Goal: Check status

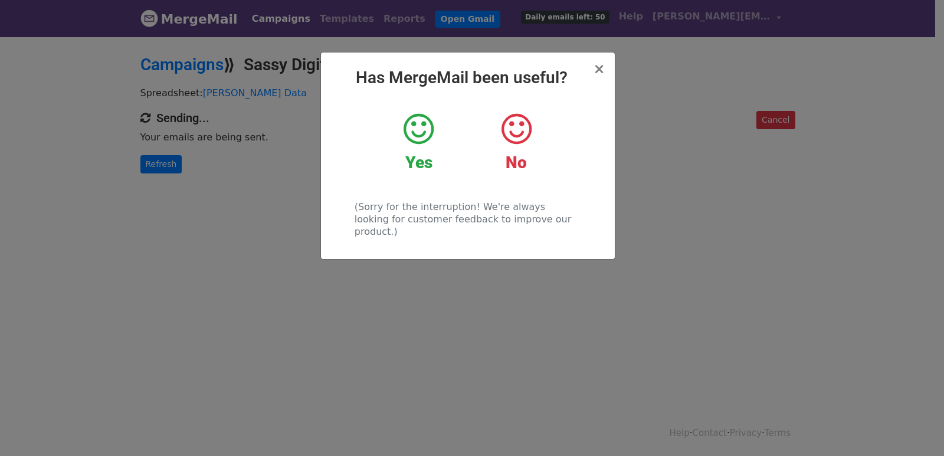
click at [193, 152] on div "× Has MergeMail been useful? Yes No (Sorry for the interruption! We're always l…" at bounding box center [472, 245] width 944 height 421
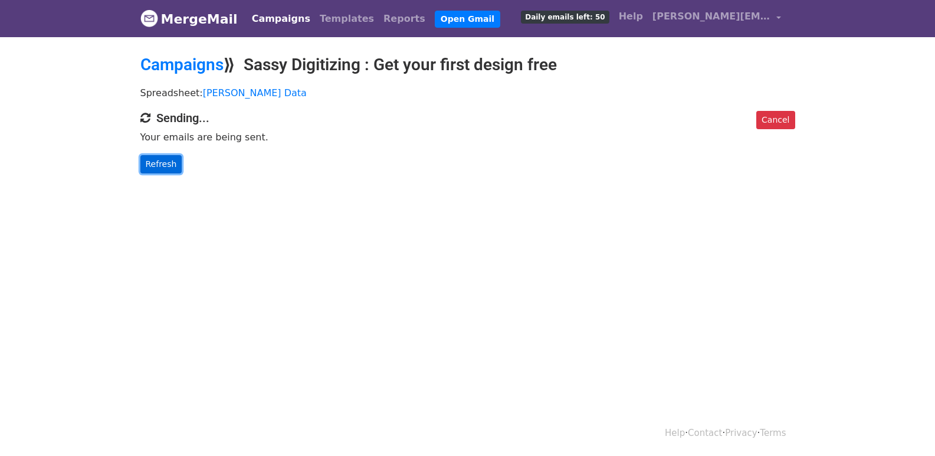
drag, startPoint x: 160, startPoint y: 171, endPoint x: 162, endPoint y: 163, distance: 8.0
click at [159, 170] on link "Refresh" at bounding box center [161, 164] width 42 height 18
click at [163, 170] on link "Refresh" at bounding box center [161, 164] width 42 height 18
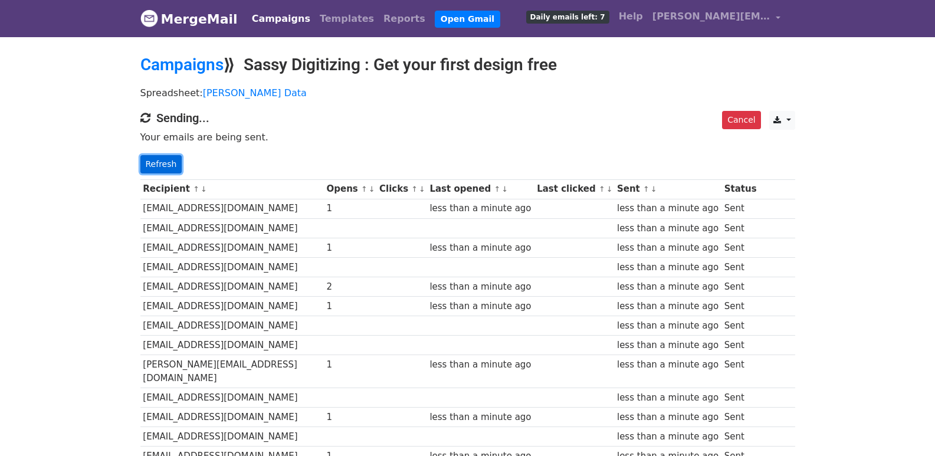
drag, startPoint x: 0, startPoint y: 0, endPoint x: 167, endPoint y: 164, distance: 234.1
click at [168, 170] on link "Refresh" at bounding box center [161, 164] width 42 height 18
click at [143, 156] on link "Refresh" at bounding box center [161, 164] width 42 height 18
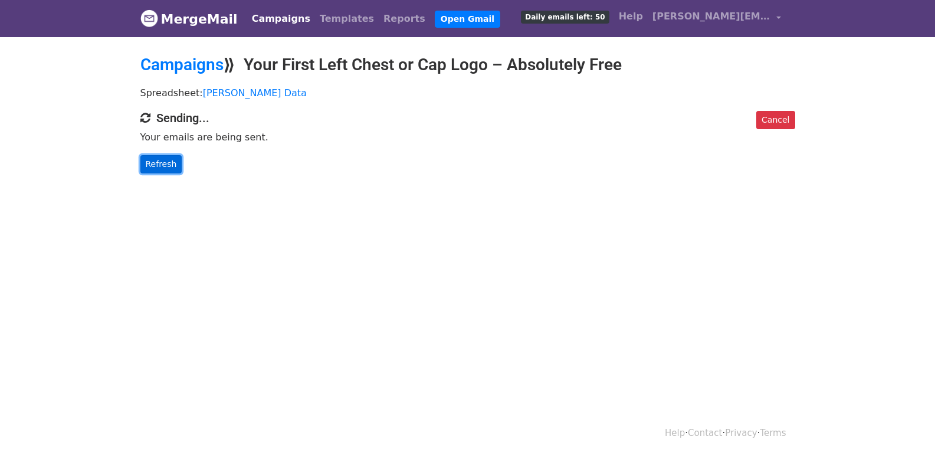
click at [174, 162] on link "Refresh" at bounding box center [161, 164] width 42 height 18
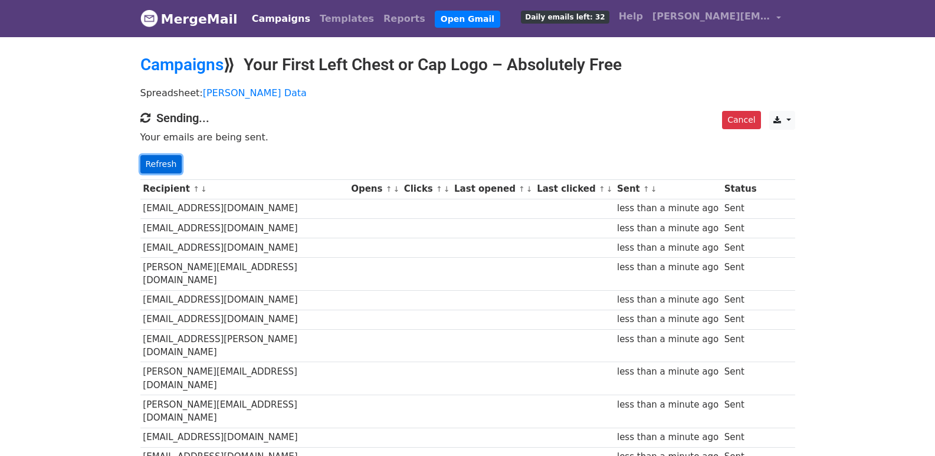
click at [164, 168] on link "Refresh" at bounding box center [161, 164] width 42 height 18
click at [158, 167] on link "Refresh" at bounding box center [161, 164] width 42 height 18
